Goal: Transaction & Acquisition: Purchase product/service

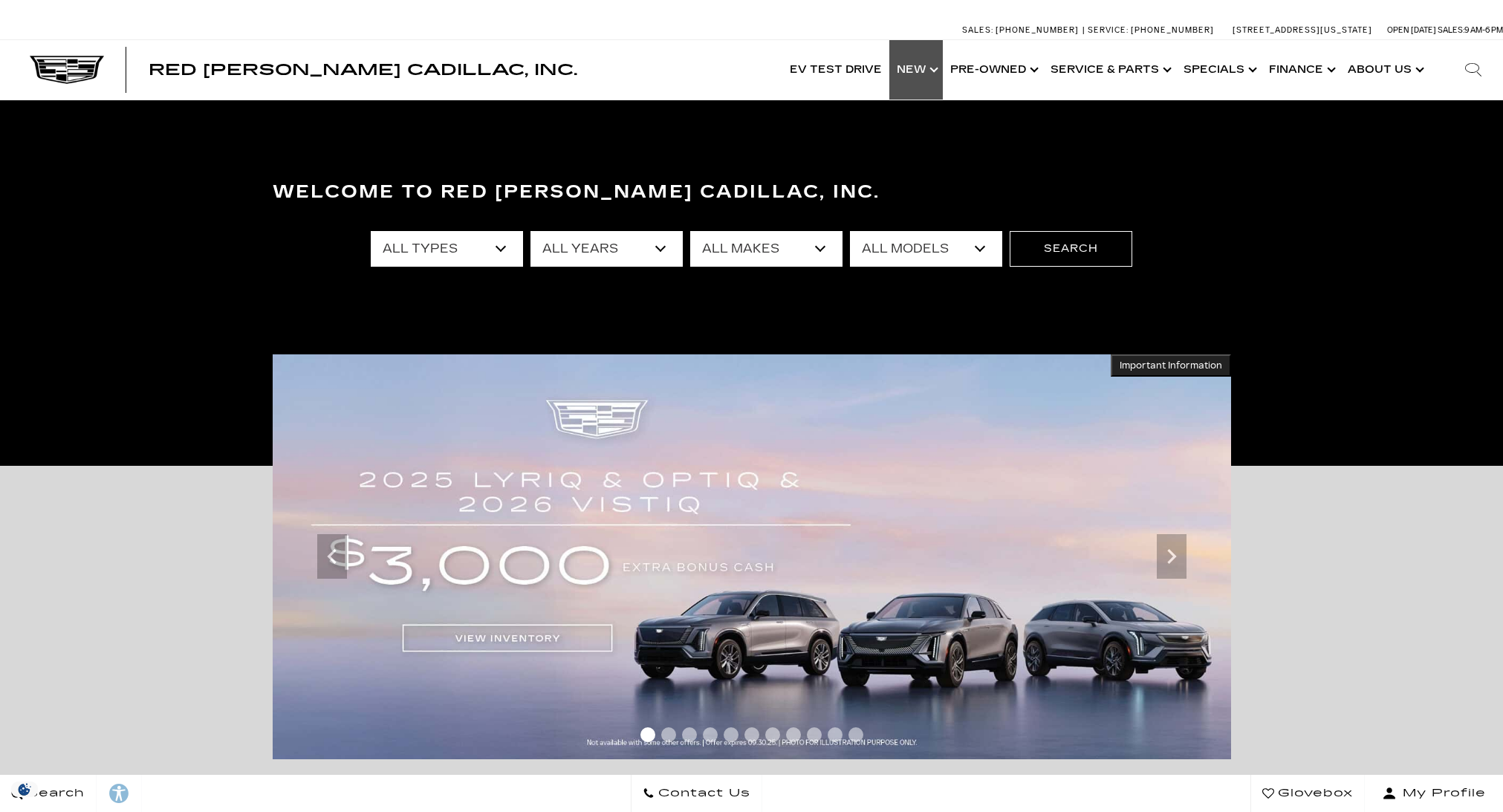
click at [933, 69] on link "Show New" at bounding box center [916, 70] width 54 height 60
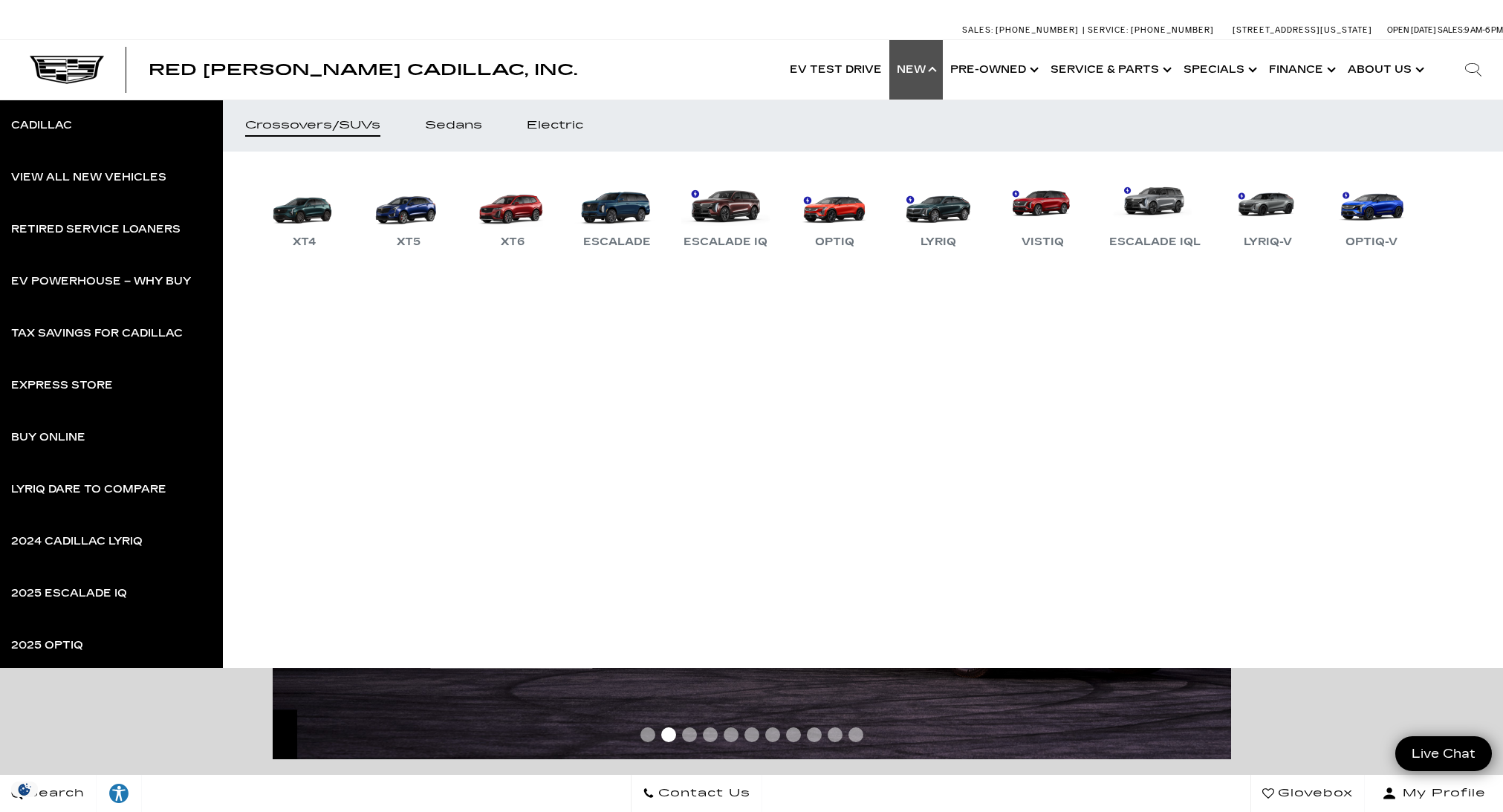
click at [933, 69] on link "Show New" at bounding box center [916, 70] width 54 height 60
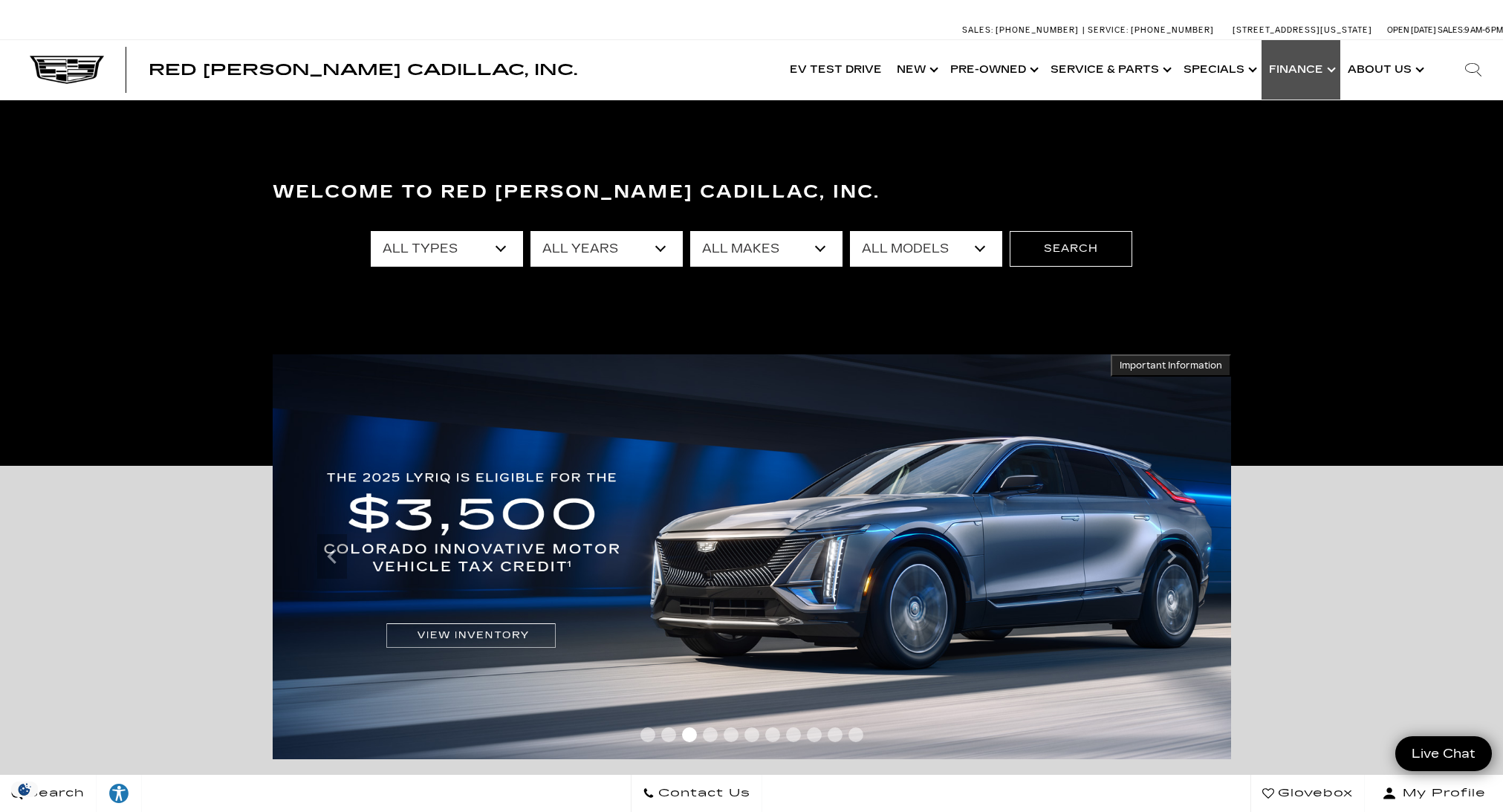
click at [1321, 75] on link "Show Finance" at bounding box center [1300, 70] width 79 height 60
click at [1232, 65] on link "Show Specials" at bounding box center [1219, 70] width 86 height 60
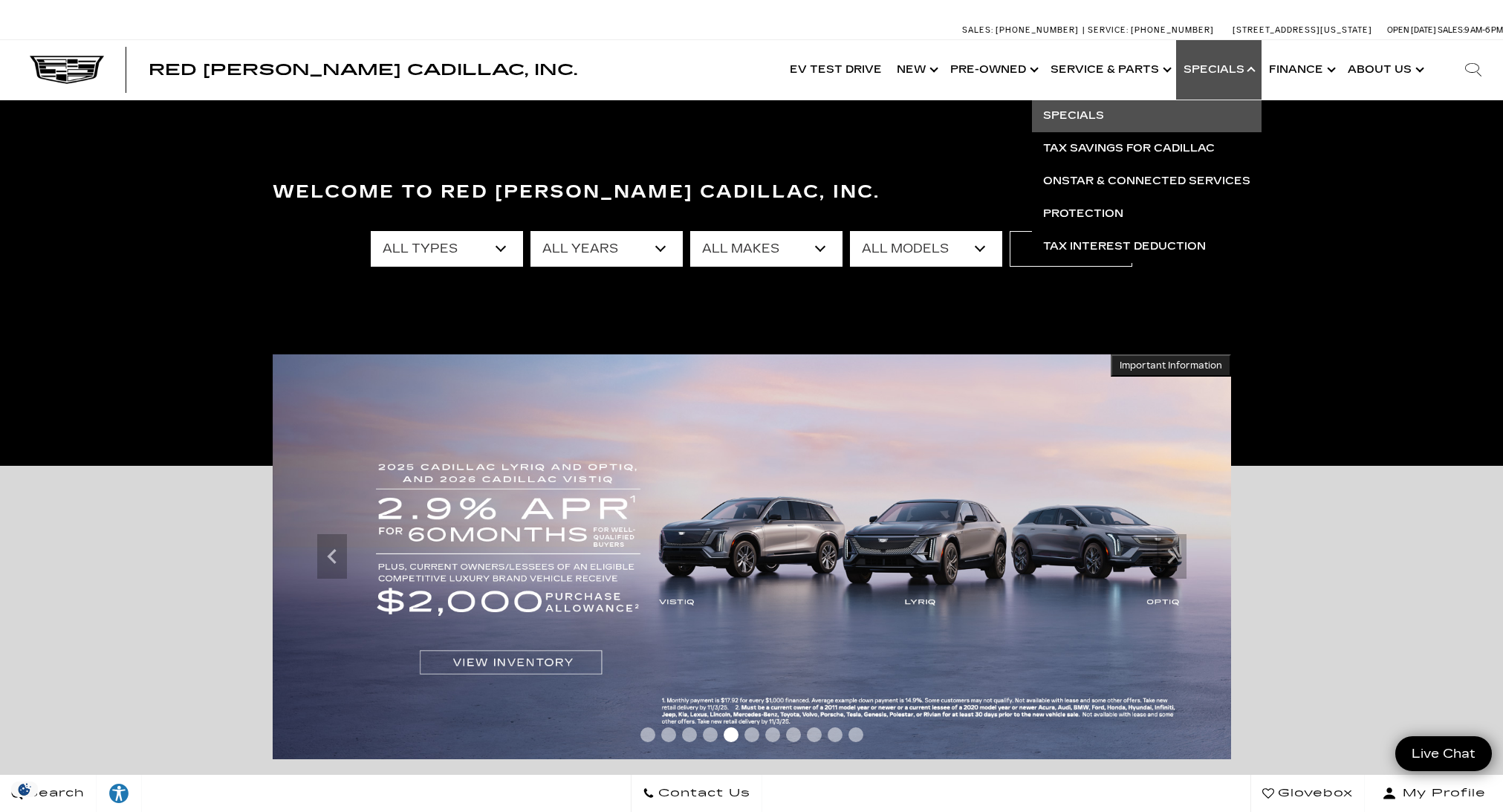
click at [1086, 114] on link "Specials" at bounding box center [1146, 116] width 229 height 33
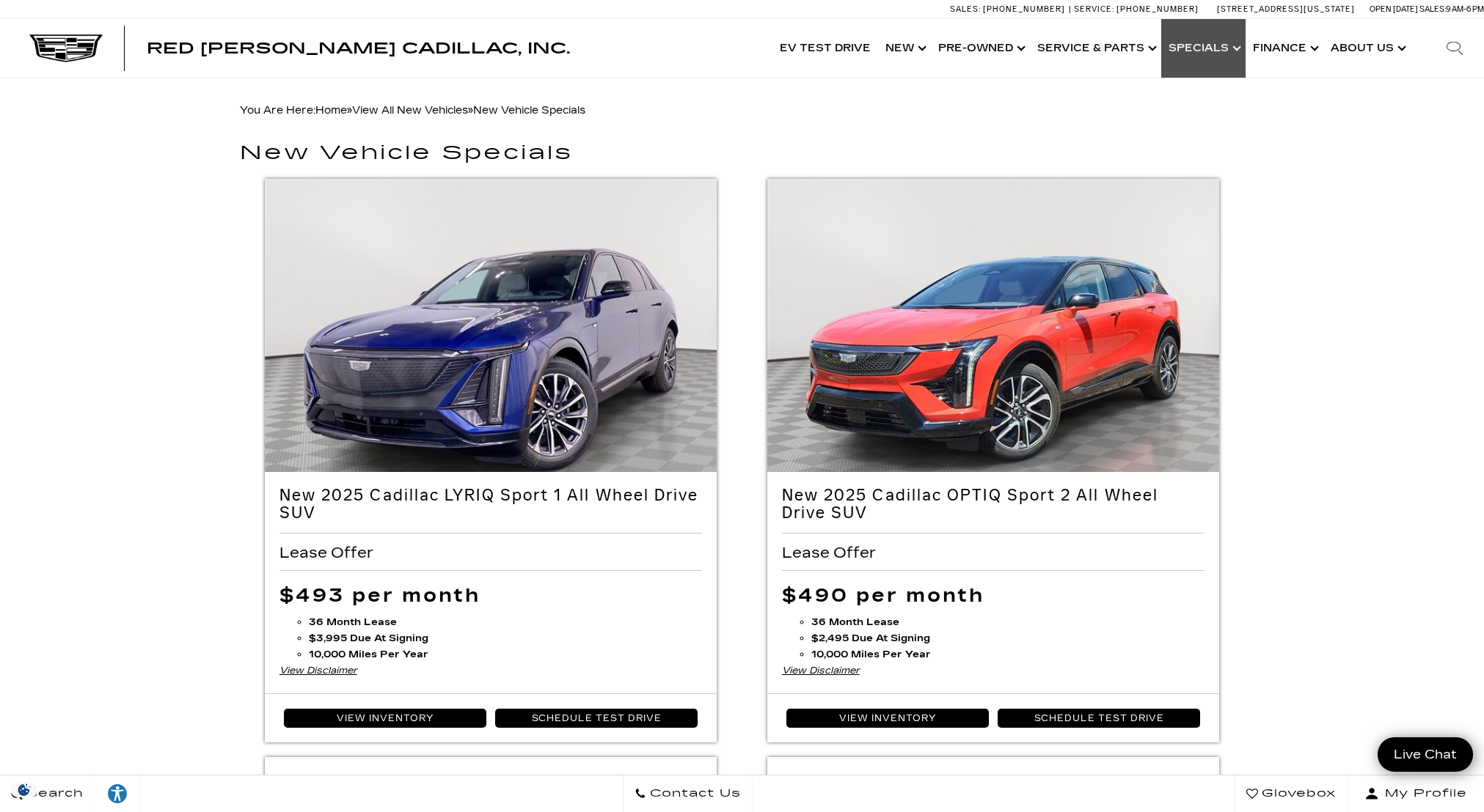
click at [1227, 44] on link "Show Specials" at bounding box center [1204, 48] width 85 height 59
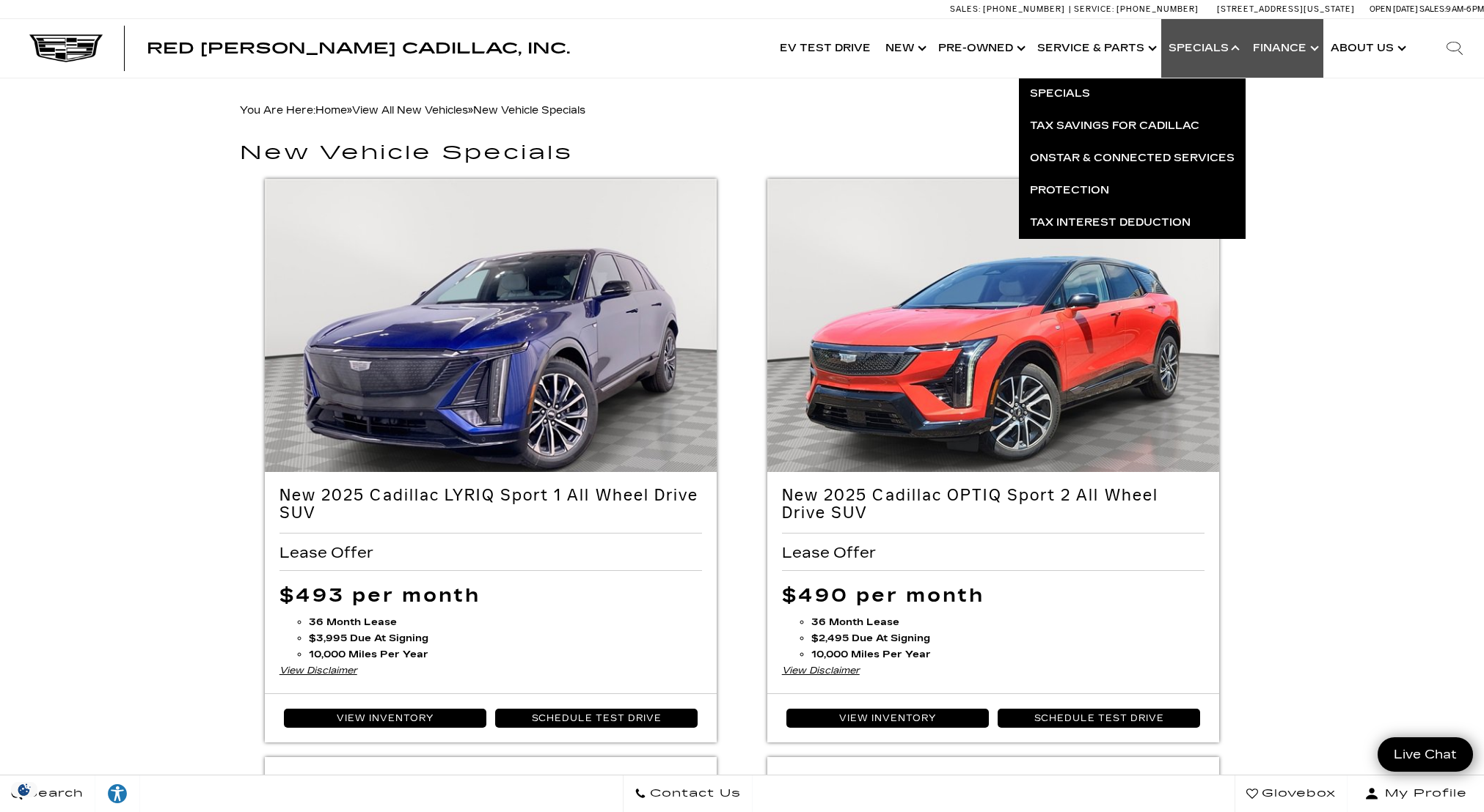
click at [1298, 44] on link "Show Finance" at bounding box center [1284, 48] width 78 height 59
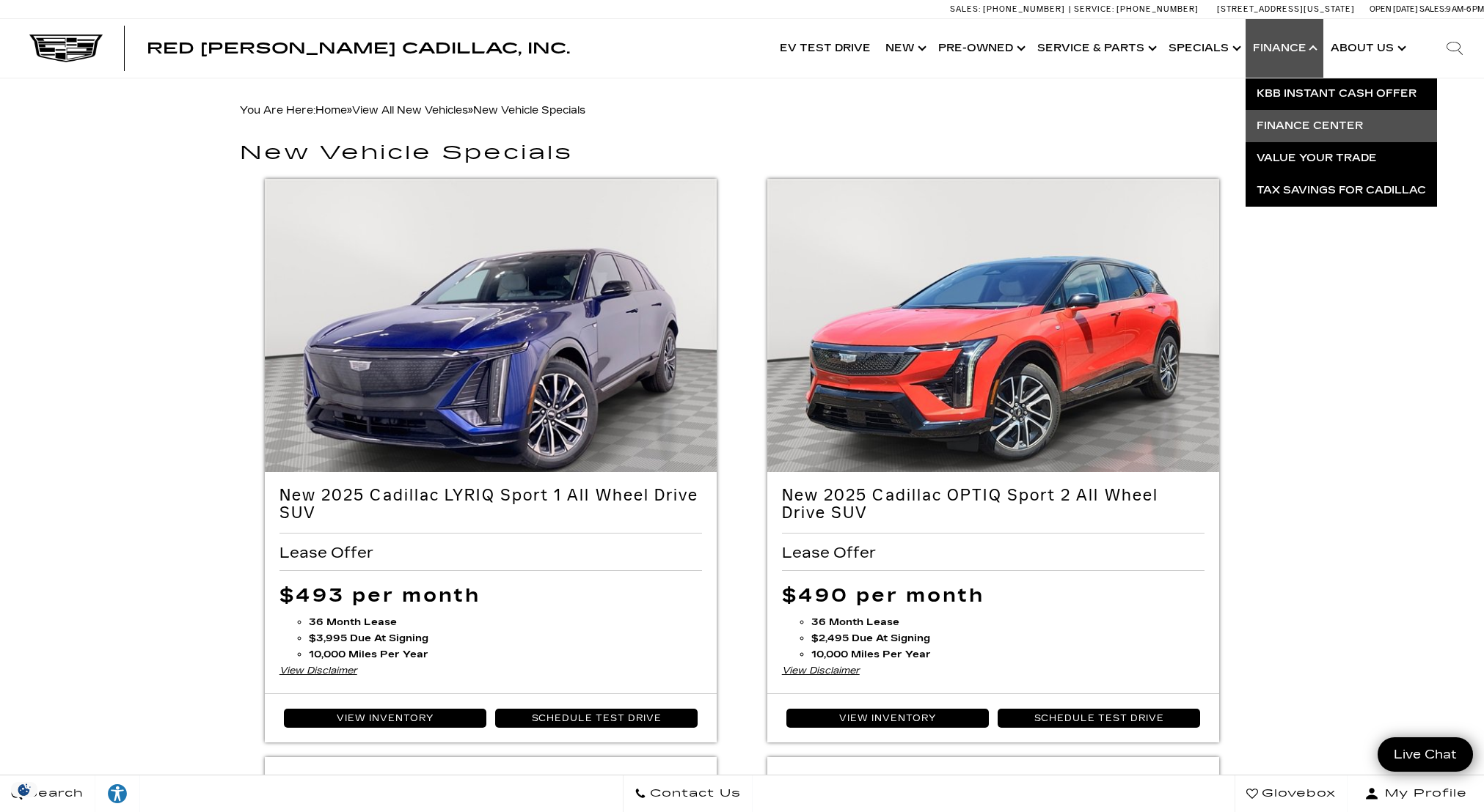
click at [1302, 127] on link "Finance Center" at bounding box center [1340, 126] width 191 height 33
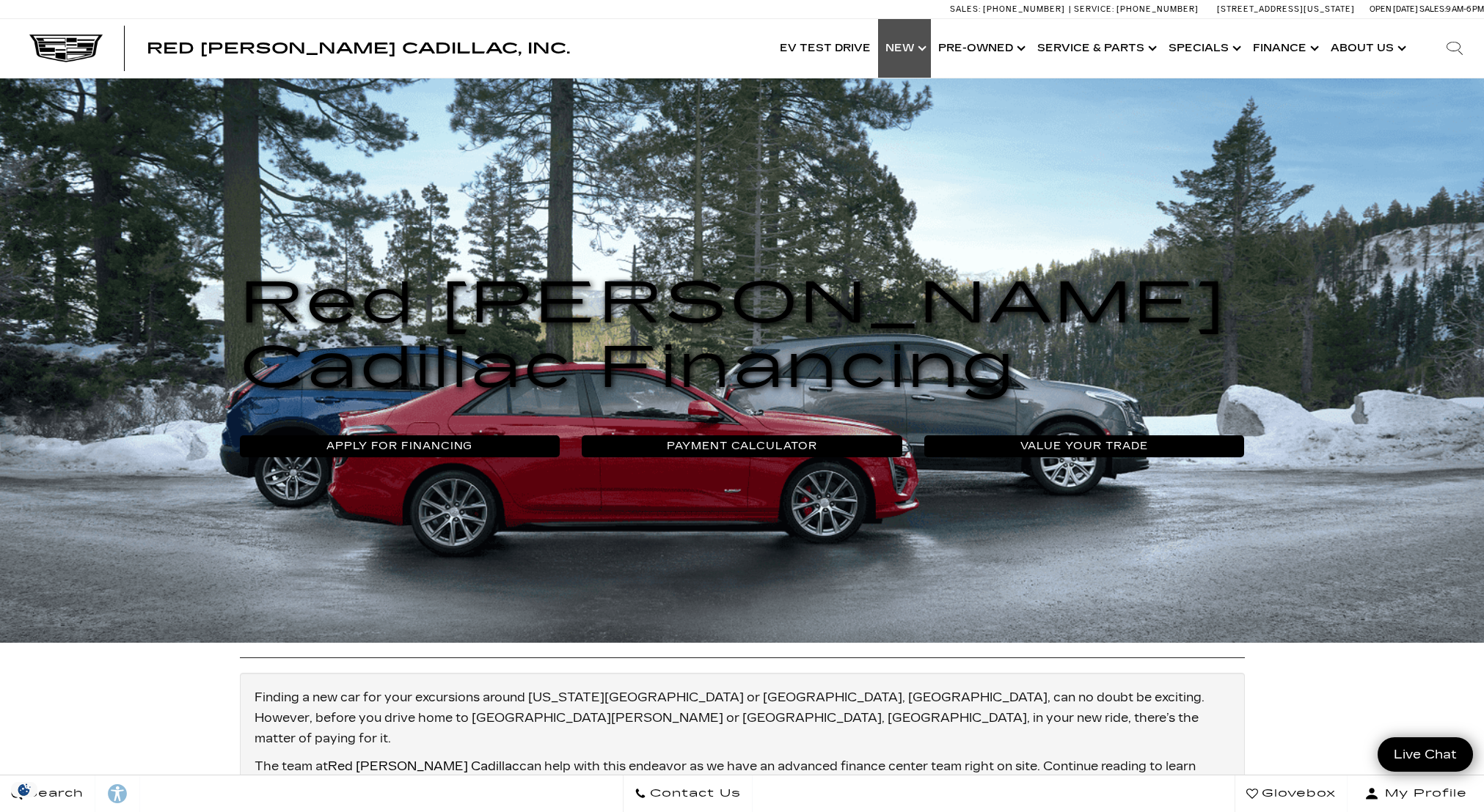
click at [922, 46] on link "Show New" at bounding box center [904, 48] width 53 height 59
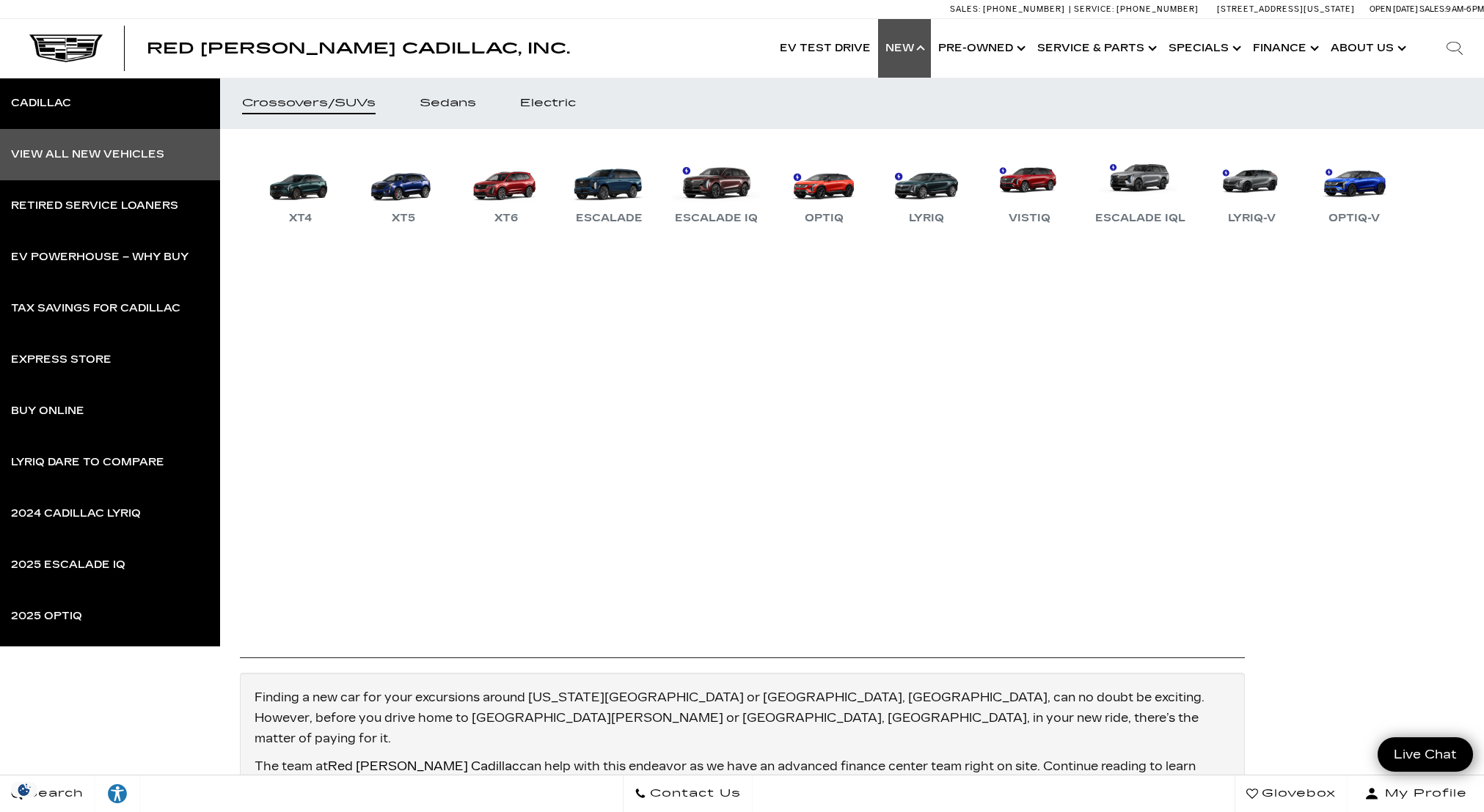
click at [71, 151] on div "View All New Vehicles" at bounding box center [87, 155] width 153 height 11
